Goal: Task Accomplishment & Management: Complete application form

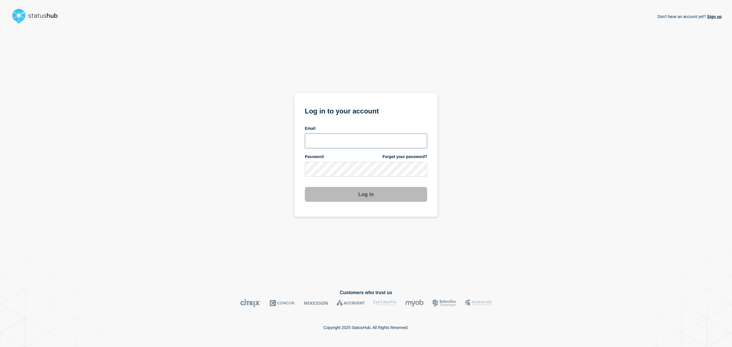
type input "danni.bowie@theaccessgroup.com"
click at [371, 194] on button "Log in" at bounding box center [366, 194] width 122 height 15
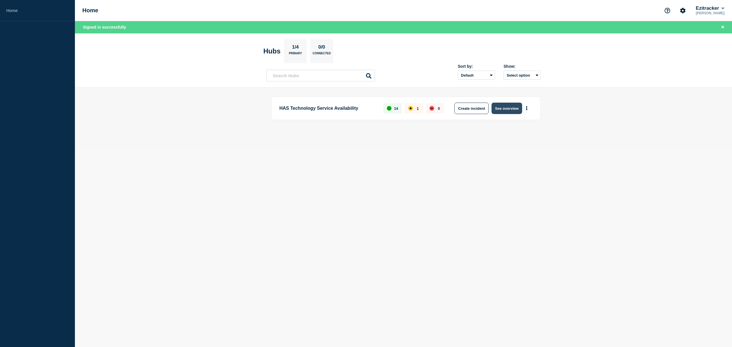
click at [499, 108] on button "See overview" at bounding box center [507, 108] width 30 height 11
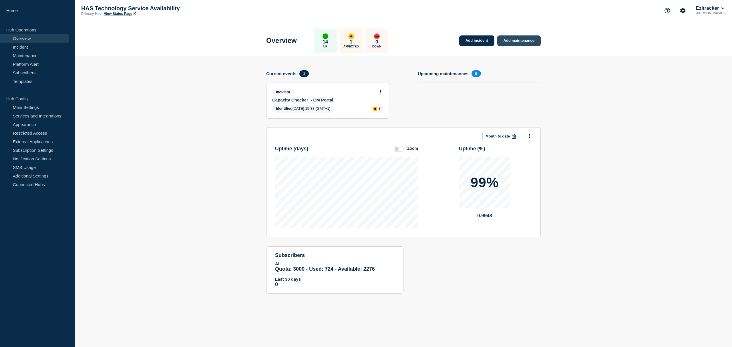
click at [517, 40] on link "Add maintenance" at bounding box center [518, 40] width 43 height 11
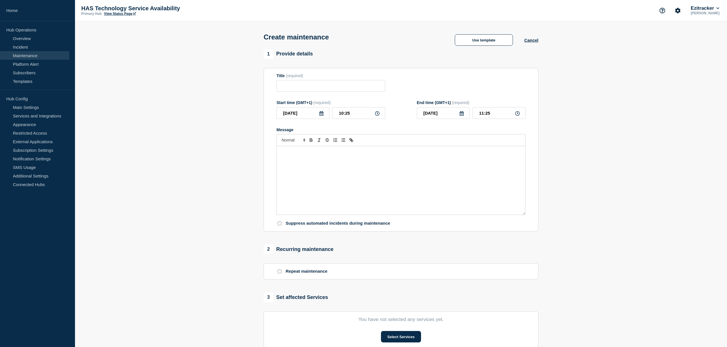
click at [292, 159] on div "Message" at bounding box center [401, 180] width 248 height 69
click at [277, 153] on div ""Maintenance has been scheduled for our CM Portal solution to resolve a number …" at bounding box center [401, 180] width 248 height 69
click at [281, 165] on div "Maintenance has been scheduled for our CM Portal solution to resolve a number o…" at bounding box center [401, 180] width 248 height 69
click at [352, 165] on p "To enrich screen reader interactions, please activate Accessibility in Grammarl…" at bounding box center [401, 162] width 240 height 5
click at [355, 169] on em "This will take place tonight, Monday the 16th of September, between 00:01 AM an…" at bounding box center [339, 168] width 116 height 4
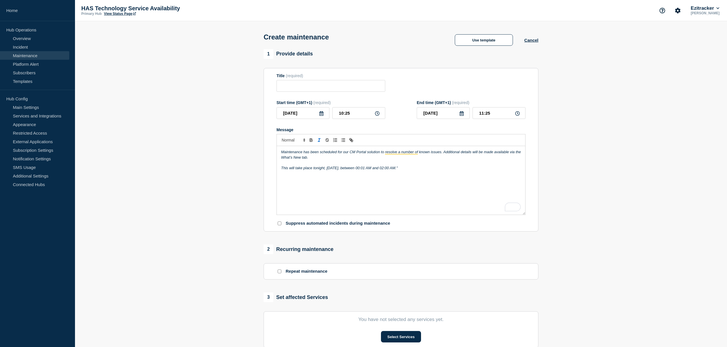
drag, startPoint x: 446, startPoint y: 166, endPoint x: 445, endPoint y: 180, distance: 14.0
click at [445, 165] on p "To enrich screen reader interactions, please activate Accessibility in Grammarl…" at bounding box center [401, 162] width 240 height 5
click at [440, 170] on p "This will take place tonight, Monday the 22nd of September, between 00:01 AM an…" at bounding box center [401, 168] width 240 height 5
drag, startPoint x: 444, startPoint y: 173, endPoint x: 269, endPoint y: 136, distance: 178.3
click at [269, 136] on section "Title (required) Start time (GMT+1) (required) 2025-09-22 10:25 End time (GMT+1…" at bounding box center [400, 150] width 275 height 164
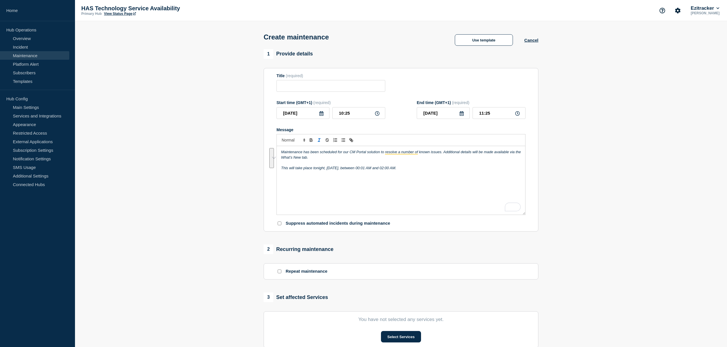
click at [318, 142] on icon "Toggle italic text" at bounding box center [318, 140] width 5 height 5
click at [427, 174] on div "Maintenance has been scheduled for our CM Portal solution to resolve a number o…" at bounding box center [401, 180] width 248 height 69
click at [396, 193] on div "Maintenance has been scheduled for our CM Portal solution to resolve a number o…" at bounding box center [401, 180] width 248 height 69
click at [301, 86] on input "Title" at bounding box center [330, 86] width 109 height 12
type input "Release"
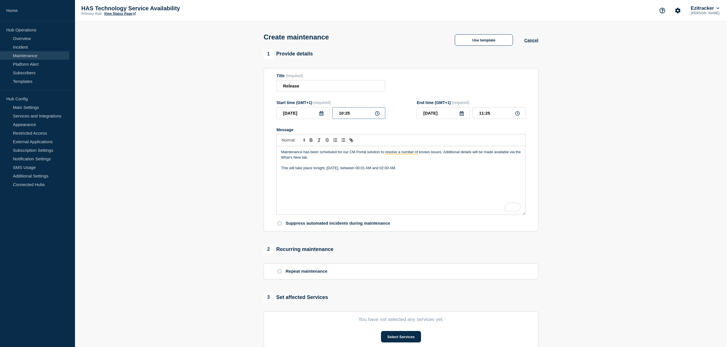
click at [379, 114] on input "10:25" at bounding box center [358, 113] width 53 height 12
click at [322, 114] on icon at bounding box center [321, 113] width 4 height 5
click at [292, 177] on div "22" at bounding box center [293, 177] width 8 height 8
click at [378, 116] on icon at bounding box center [377, 113] width 5 height 5
click at [377, 114] on icon at bounding box center [377, 113] width 5 height 5
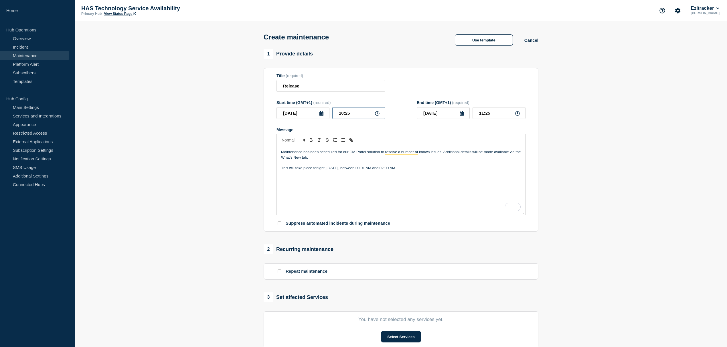
click at [357, 111] on input "10:25" at bounding box center [358, 113] width 53 height 12
drag, startPoint x: 353, startPoint y: 113, endPoint x: 328, endPoint y: 113, distance: 25.2
click at [328, 113] on div "2025-09-22 10:25" at bounding box center [330, 113] width 109 height 12
type input "00:00"
click at [425, 119] on input "2025-09-22" at bounding box center [443, 113] width 53 height 12
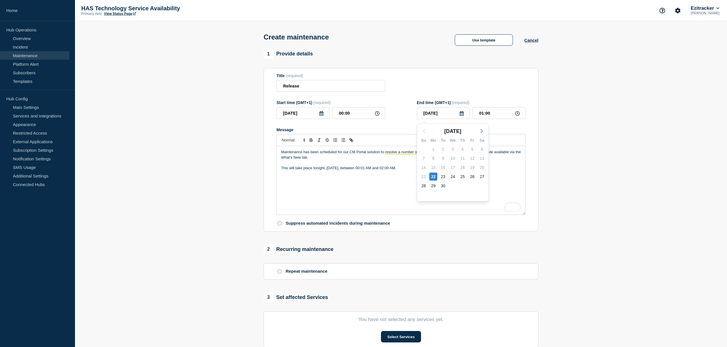
click at [466, 92] on div "Title (required) Release" at bounding box center [400, 83] width 249 height 19
click at [481, 114] on input "01:00" at bounding box center [498, 113] width 53 height 12
type input "02:00"
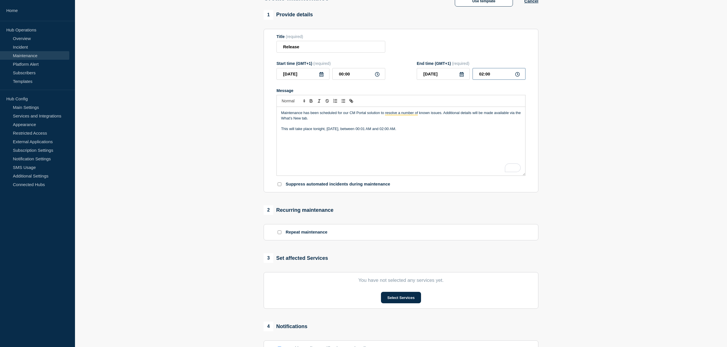
scroll to position [76, 0]
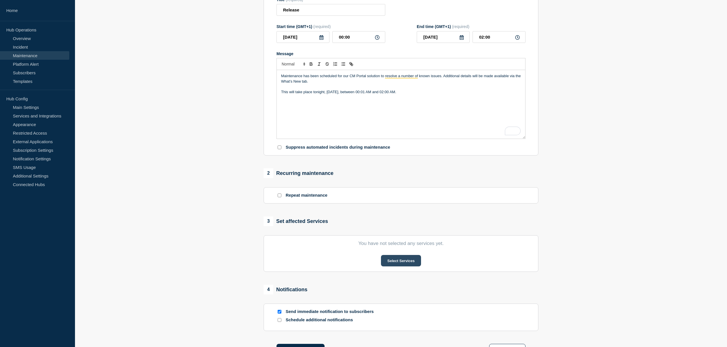
click at [390, 260] on button "Select Services" at bounding box center [401, 260] width 40 height 11
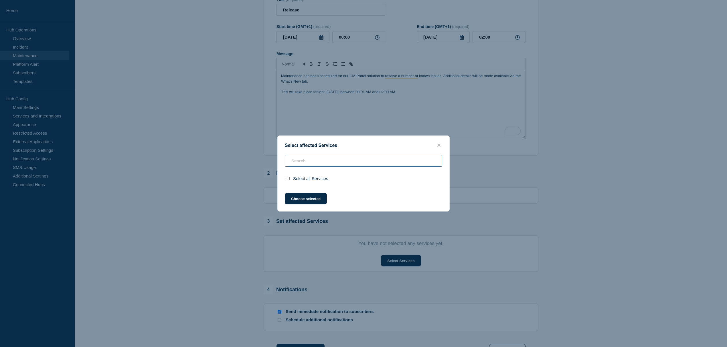
click at [302, 161] on input "text" at bounding box center [363, 161] width 157 height 12
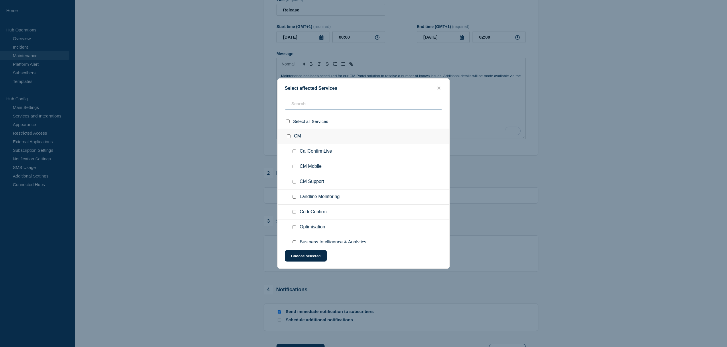
type input "e"
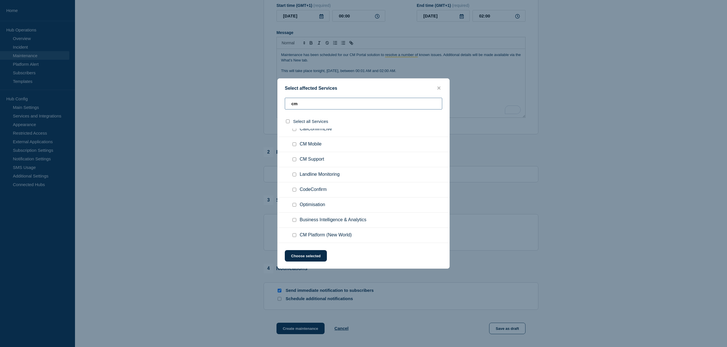
scroll to position [114, 0]
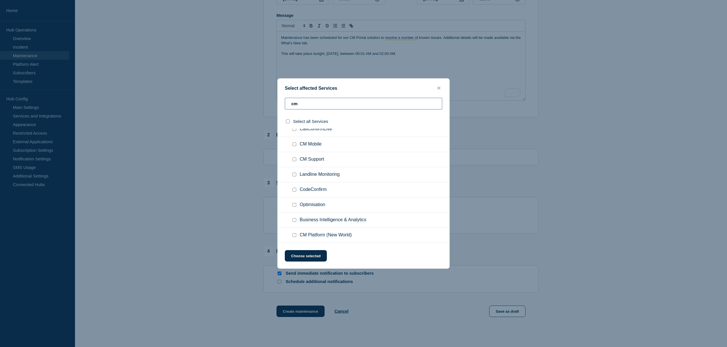
type input "cm"
click at [295, 236] on input "CM Platform (New World) checkbox" at bounding box center [294, 235] width 4 height 4
checkbox input "true"
click at [312, 259] on button "Choose selected" at bounding box center [306, 255] width 42 height 11
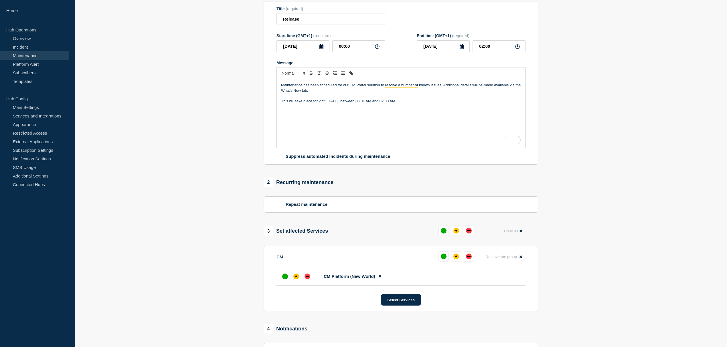
scroll to position [0, 0]
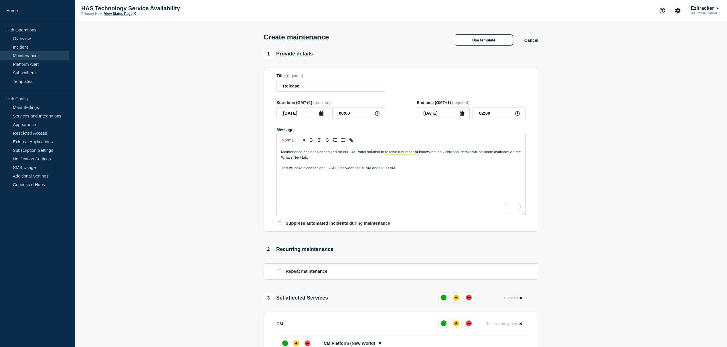
drag, startPoint x: 318, startPoint y: 158, endPoint x: 322, endPoint y: 162, distance: 5.6
click at [318, 158] on p "Maintenance has been scheduled for our CM Portal solution to resolve a number o…" at bounding box center [401, 155] width 240 height 11
drag, startPoint x: 449, startPoint y: 174, endPoint x: 257, endPoint y: 129, distance: 196.9
click at [257, 129] on section "1 Provide details Title (required) Release Start time (GMT+1) (required) 2025-0…" at bounding box center [401, 262] width 652 height 427
copy div "Maintenance has been scheduled for our CM Portal solution to resolve a number o…"
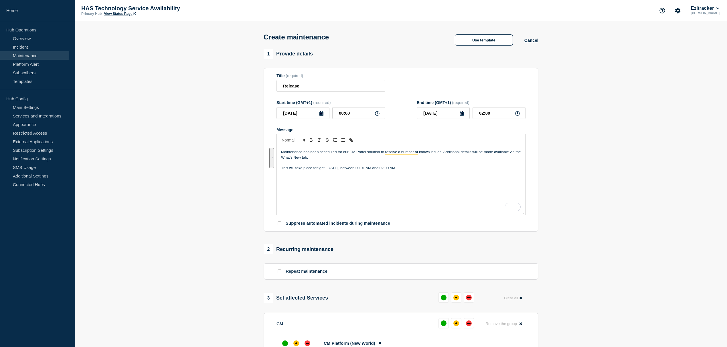
click at [447, 194] on div "Maintenance has been scheduled for our CM Portal solution to resolve a number o…" at bounding box center [401, 180] width 248 height 69
drag, startPoint x: 448, startPoint y: 172, endPoint x: 247, endPoint y: 159, distance: 201.0
click at [247, 159] on section "1 Provide details Title (required) Release Start time (GMT+1) (required) 2025-0…" at bounding box center [401, 262] width 652 height 427
click at [472, 163] on p "To enrich screen reader interactions, please activate Accessibility in Grammarl…" at bounding box center [401, 162] width 240 height 5
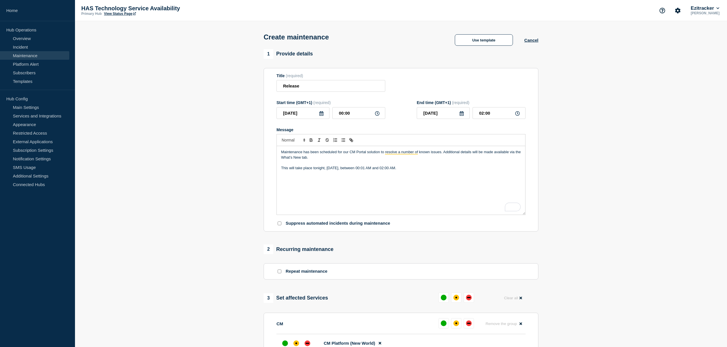
drag, startPoint x: 458, startPoint y: 173, endPoint x: 261, endPoint y: 129, distance: 201.7
click at [261, 129] on div "1 Provide details Title (required) Release Start time (GMT+1) (required) 2025-0…" at bounding box center [400, 262] width 281 height 427
click at [396, 157] on p "Maintenance has been scheduled for our CM Portal solution to resolve a number o…" at bounding box center [401, 155] width 240 height 11
click at [450, 168] on p "This will take place tonight, Monday, the 22nd of September, between 00:01 AM a…" at bounding box center [401, 168] width 240 height 5
click at [586, 90] on section "1 Provide details Title (required) Release Start time (GMT+1) (required) 2025-0…" at bounding box center [401, 262] width 652 height 427
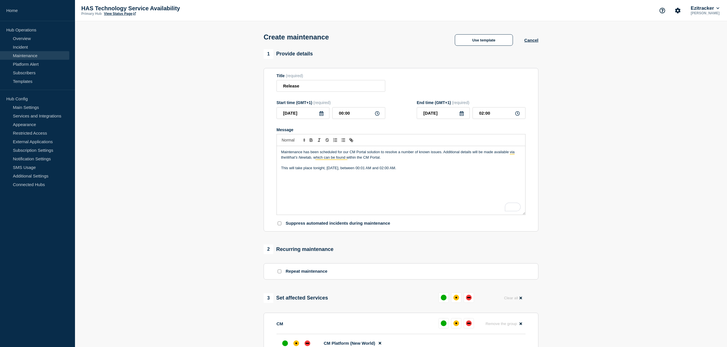
click at [400, 159] on p "Maintenance has been scheduled for our CM Portal solution to resolve a number o…" at bounding box center [401, 155] width 240 height 11
click at [450, 169] on p "This will take place tonight, Monday, the 22nd of September, between 00:01 AM a…" at bounding box center [401, 168] width 240 height 5
drag, startPoint x: 332, startPoint y: 184, endPoint x: 258, endPoint y: 137, distance: 88.0
click at [258, 137] on section "1 Provide details Title (required) Release Start time (GMT+1) (required) 2025-0…" at bounding box center [401, 262] width 652 height 427
copy div "Maintenance has been scheduled for our CM Portal solution to resolve a number o…"
